Goal: Information Seeking & Learning: Learn about a topic

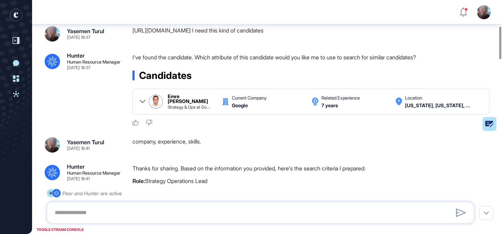
scroll to position [135, 0]
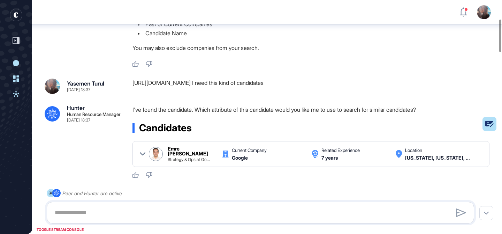
drag, startPoint x: 345, startPoint y: 84, endPoint x: 129, endPoint y: 81, distance: 215.8
click at [129, 81] on div "Yasemen Turul Sep 12, 2025 18:37 https://www.linkedin.com/in/emre-ilker-karatas…" at bounding box center [267, 85] width 445 height 15
copy div "https://www.linkedin.com/in/emre-ilker-karatas/ I need this kind of candidates"
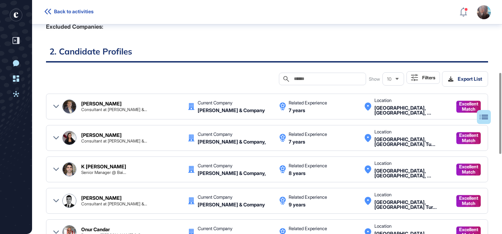
scroll to position [207, 0]
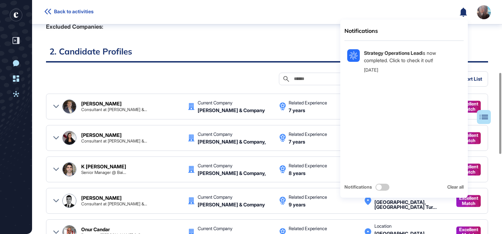
click at [466, 12] on icon at bounding box center [463, 11] width 7 height 9
click at [255, 40] on div "Table of Contents 1. Job Description Experienced management consultant speciali…" at bounding box center [267, 152] width 442 height 559
